Goal: Task Accomplishment & Management: Manage account settings

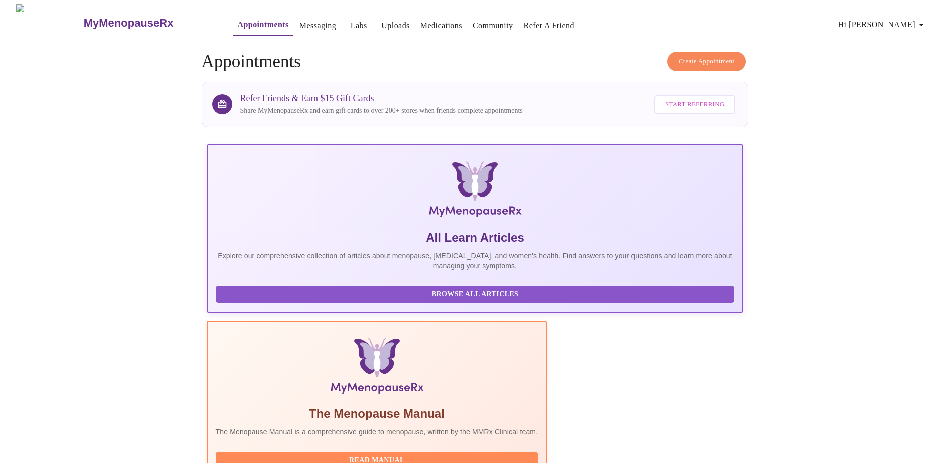
scroll to position [50, 0]
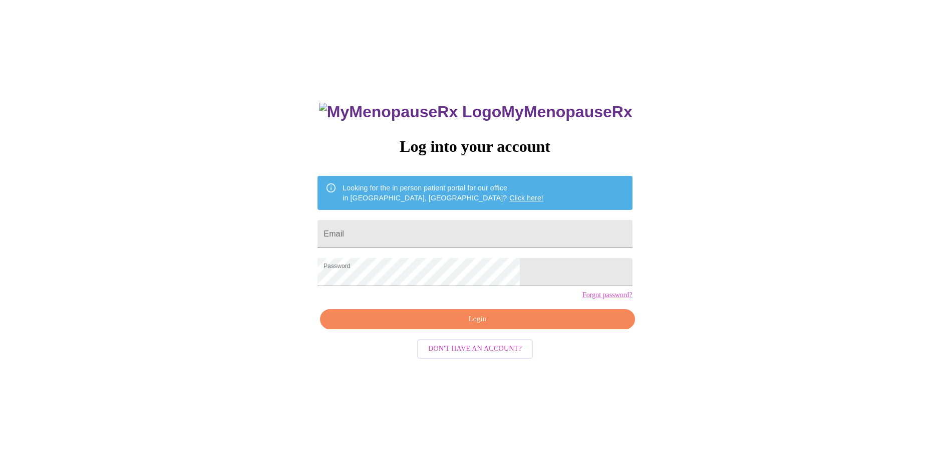
scroll to position [10, 0]
